Goal: Manage account settings

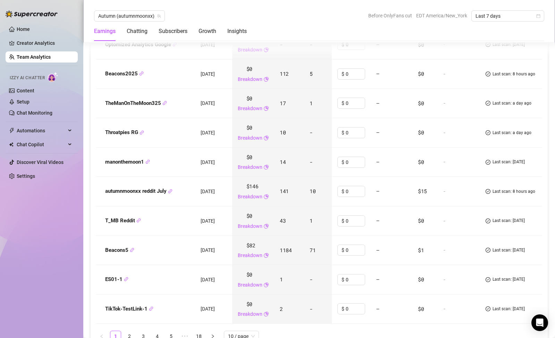
scroll to position [885, 0]
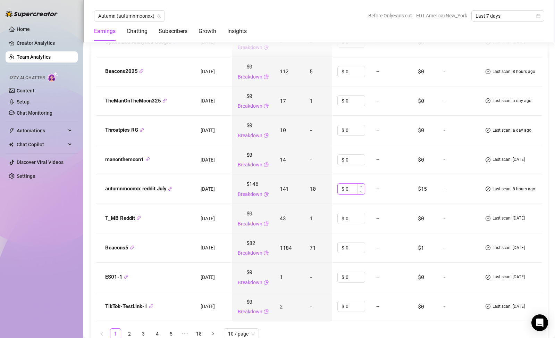
click at [361, 188] on input "0" at bounding box center [355, 189] width 19 height 10
type input "3"
type input "4"
click at [424, 246] on span "$1" at bounding box center [421, 247] width 6 height 7
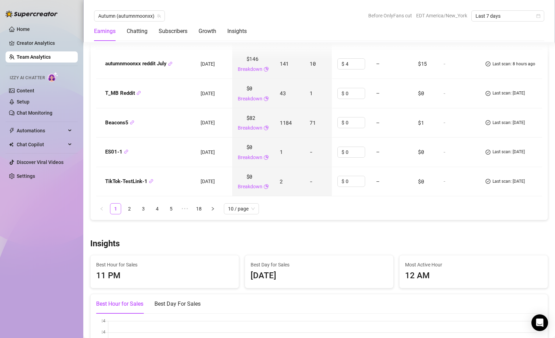
scroll to position [1155, 0]
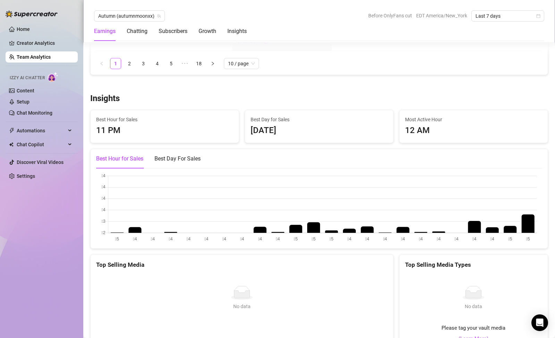
click at [209, 140] on div "Best Hour for Sales 11 PM" at bounding box center [165, 126] width 148 height 33
click at [187, 162] on div "Best Day For Sales" at bounding box center [177, 158] width 46 height 8
click at [116, 154] on div "Best Hour for Sales" at bounding box center [119, 158] width 47 height 8
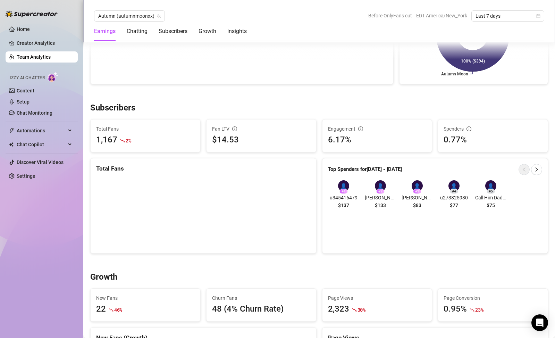
scroll to position [0, 0]
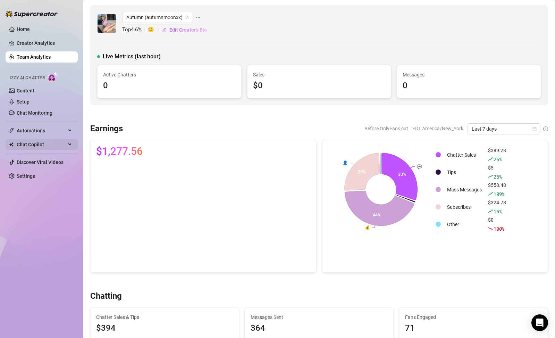
click at [69, 144] on icon at bounding box center [70, 144] width 3 height 0
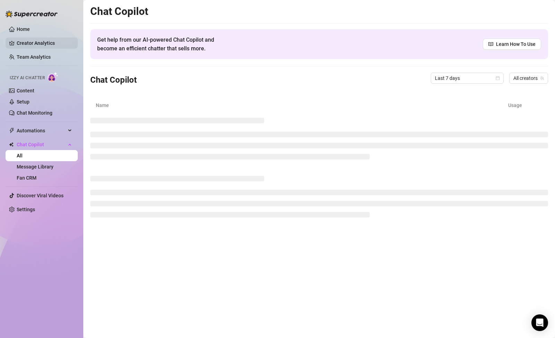
click at [43, 42] on link "Creator Analytics" at bounding box center [45, 42] width 56 height 11
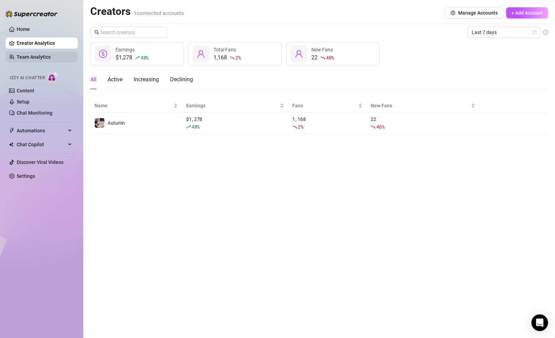
click at [44, 54] on link "Team Analytics" at bounding box center [34, 57] width 34 height 6
